Goal: Task Accomplishment & Management: Use online tool/utility

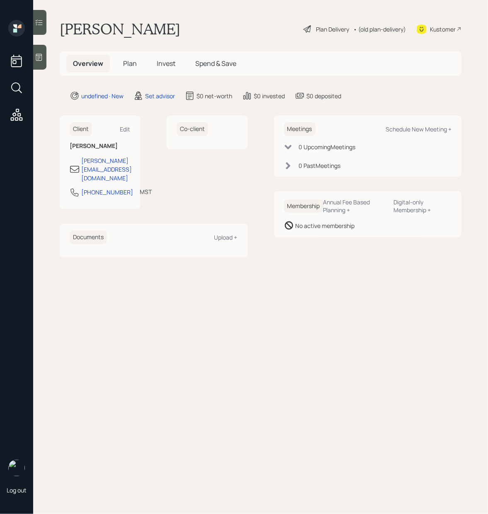
click at [41, 61] on div at bounding box center [39, 57] width 13 height 25
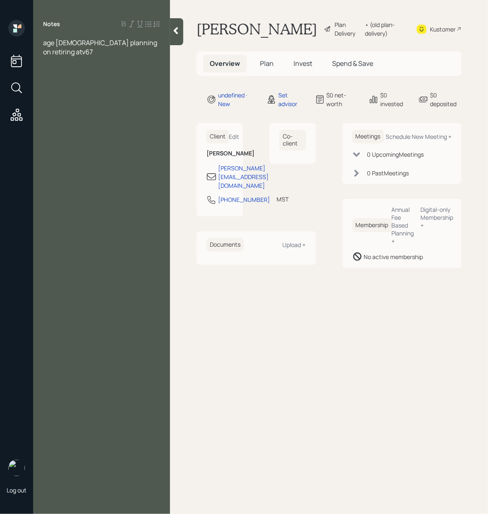
click at [135, 44] on span "age [DEMOGRAPHIC_DATA] planning on retiring atv67" at bounding box center [100, 47] width 115 height 18
click at [58, 75] on div at bounding box center [101, 79] width 117 height 9
click at [111, 75] on span "wants to move 401k to [PERSON_NAME]" at bounding box center [77, 84] width 68 height 18
click at [72, 111] on div "401K-" at bounding box center [101, 115] width 117 height 9
click at [112, 120] on div at bounding box center [101, 124] width 117 height 9
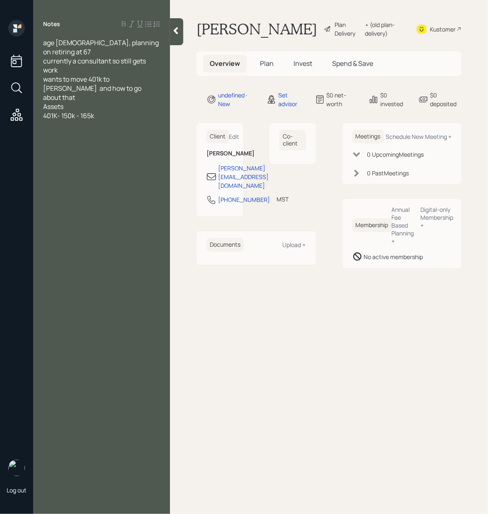
click at [108, 111] on div "401K- 150k - 165k" at bounding box center [101, 115] width 117 height 9
click at [100, 111] on span "401K- 150k - 165k 9prior employer)" at bounding box center [94, 115] width 103 height 9
click at [153, 111] on div "401K- 150k - 165k (prior employer)" at bounding box center [101, 115] width 117 height 9
click at [85, 120] on div "Savings" at bounding box center [101, 124] width 117 height 9
click at [91, 120] on div "Savings - 60k" at bounding box center [101, 124] width 117 height 9
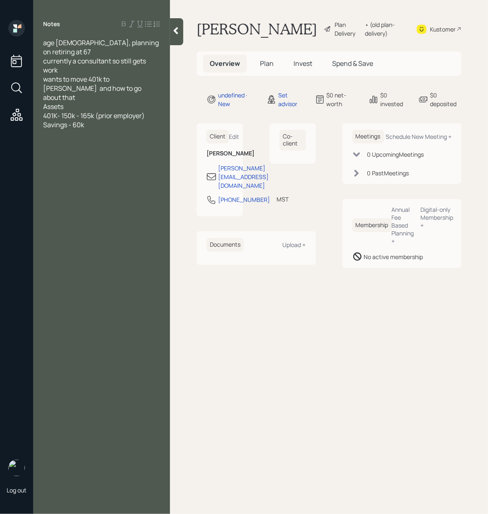
click at [102, 120] on div "Savings - 60k" at bounding box center [101, 124] width 117 height 9
click at [44, 157] on span "Pensions-" at bounding box center [58, 161] width 31 height 9
click at [82, 157] on div "Pensions-" at bounding box center [101, 161] width 117 height 9
click at [90, 157] on div "Pensions-" at bounding box center [101, 161] width 117 height 9
click at [45, 157] on span "Pensions- 650 a month and another ine but doesnt know" at bounding box center [98, 166] width 111 height 18
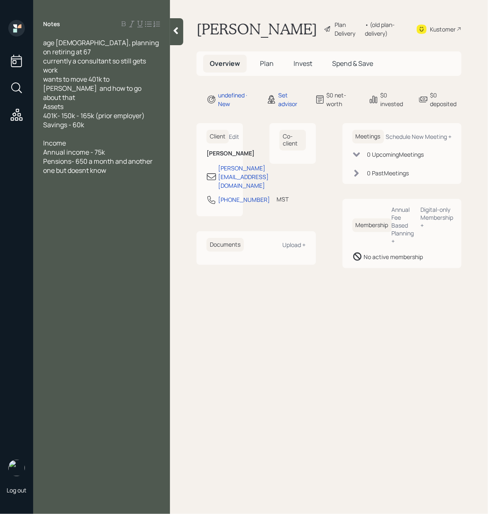
click at [79, 157] on span "Pensions- 650 a month and another one but doesnt know" at bounding box center [98, 166] width 111 height 18
click at [116, 157] on div "Pensions- 650 a month and another one but doesn't know" at bounding box center [101, 166] width 117 height 18
click at [136, 175] on div "SS benefits- 3k a month at 67" at bounding box center [101, 179] width 117 height 9
click at [102, 202] on div "2k a month" at bounding box center [101, 206] width 117 height 9
click at [51, 202] on span "2k a month" at bounding box center [60, 206] width 34 height 9
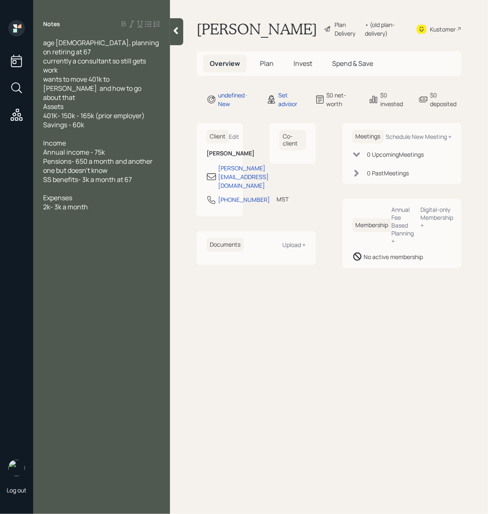
click at [94, 202] on div "2k- 3k a month" at bounding box center [101, 206] width 117 height 9
click at [66, 230] on span "tax startegy" at bounding box center [61, 234] width 36 height 9
click at [104, 239] on div "[PERSON_NAME] conversion" at bounding box center [101, 243] width 117 height 9
click at [420, 141] on div "Schedule New Meeting +" at bounding box center [419, 137] width 66 height 8
select select "round-[PERSON_NAME]"
